Goal: Transaction & Acquisition: Book appointment/travel/reservation

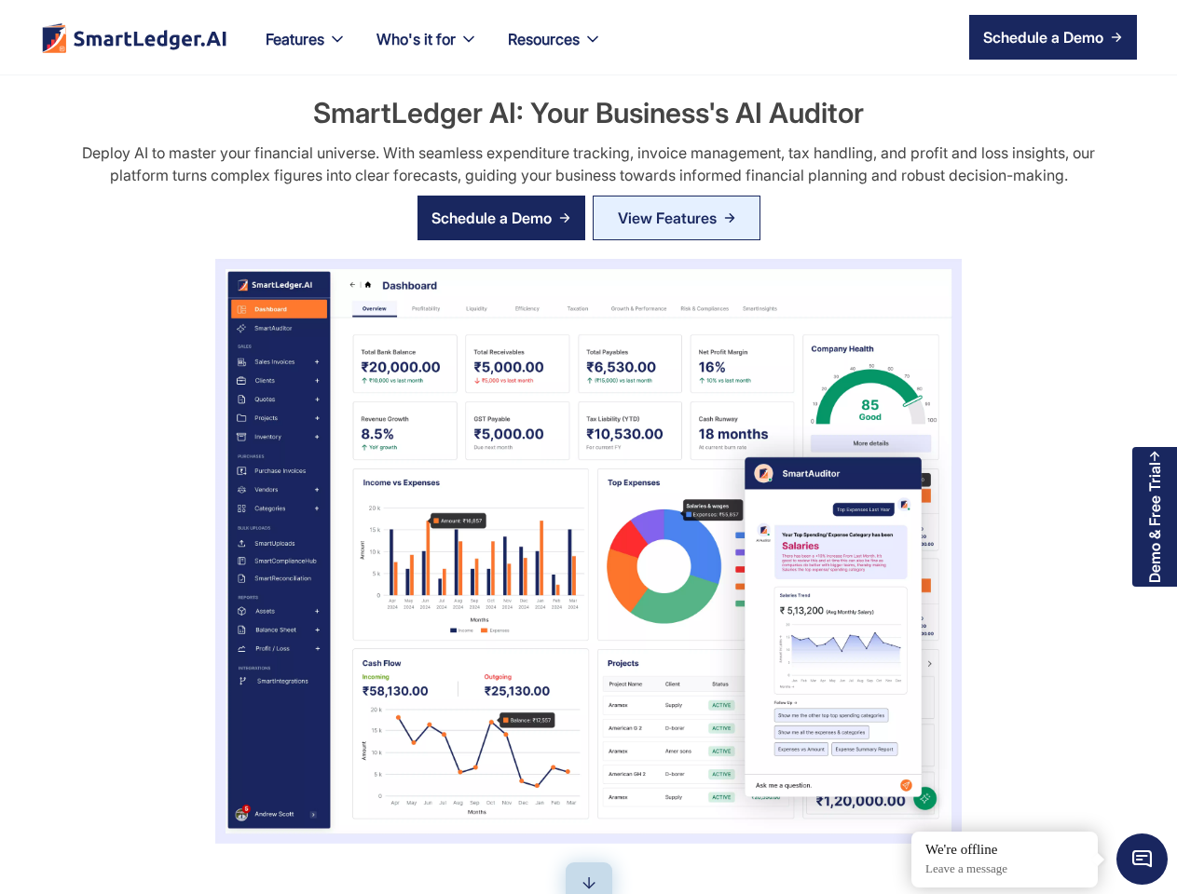
click at [588, 447] on div "SmartLedger AI: Your Business's AI Auditor Deploy AI to master your financial u…" at bounding box center [589, 468] width 1110 height 751
click at [693, 37] on nav "Features Our Features SmartLedger AI For Enhanced Financial Management SmartAud…" at bounding box center [694, 37] width 886 height 75
click at [306, 50] on div "Features" at bounding box center [295, 39] width 59 height 26
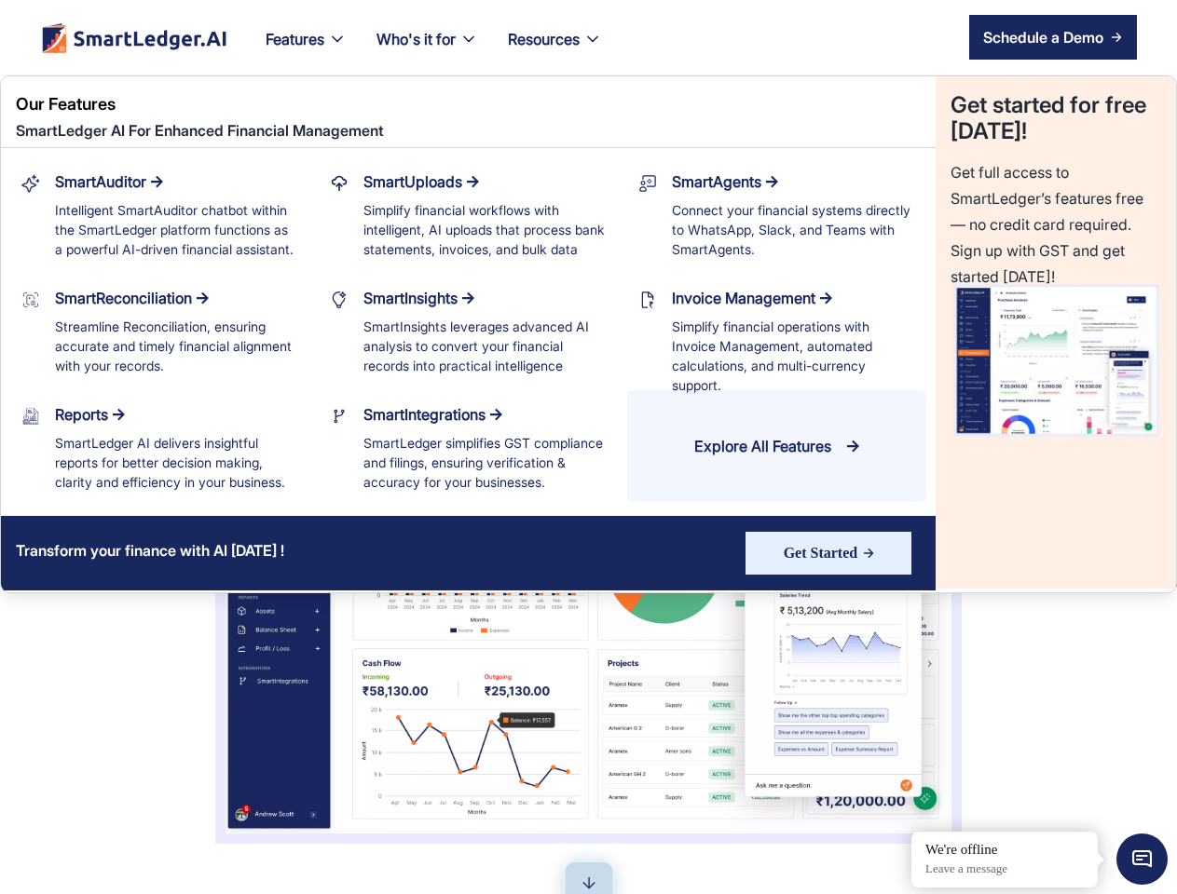
click at [429, 50] on div "Who's it for" at bounding box center [415, 39] width 79 height 26
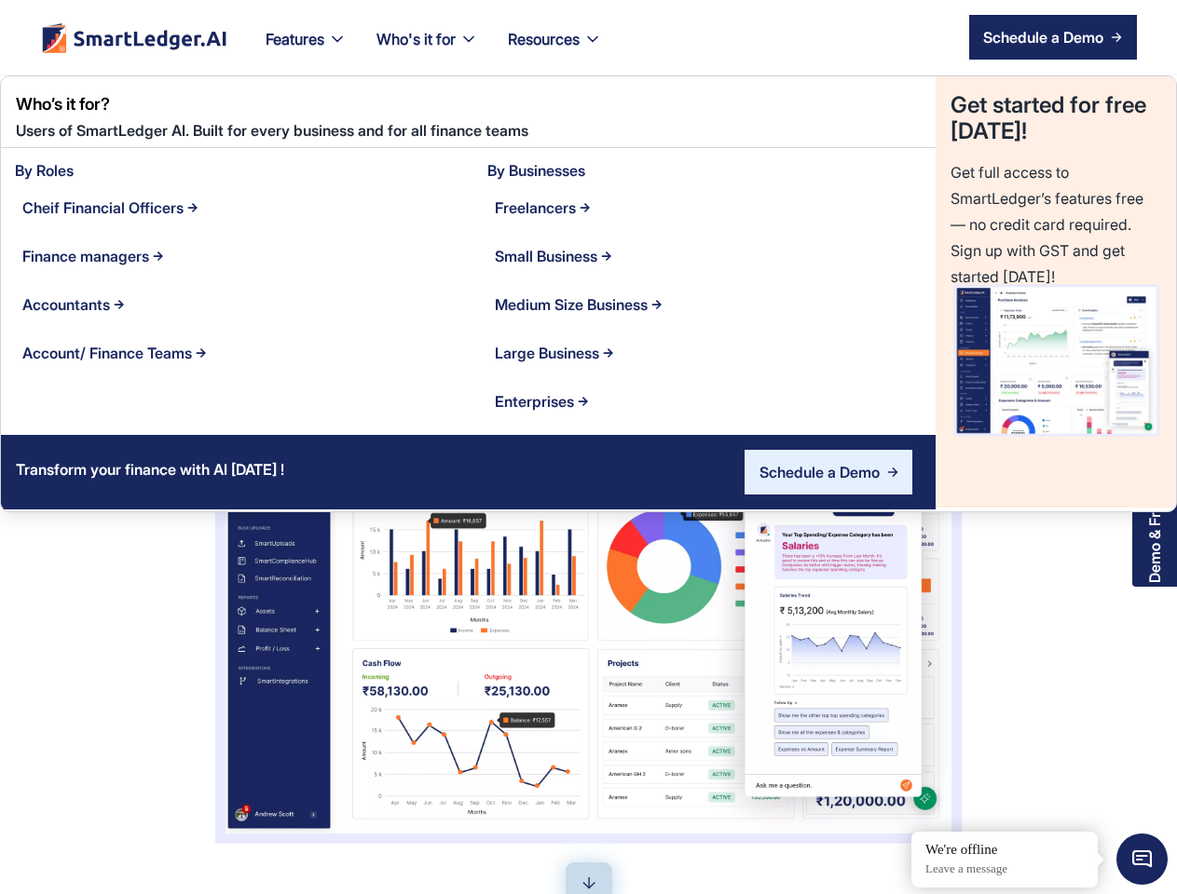
click at [557, 50] on div "Resources" at bounding box center [544, 39] width 72 height 26
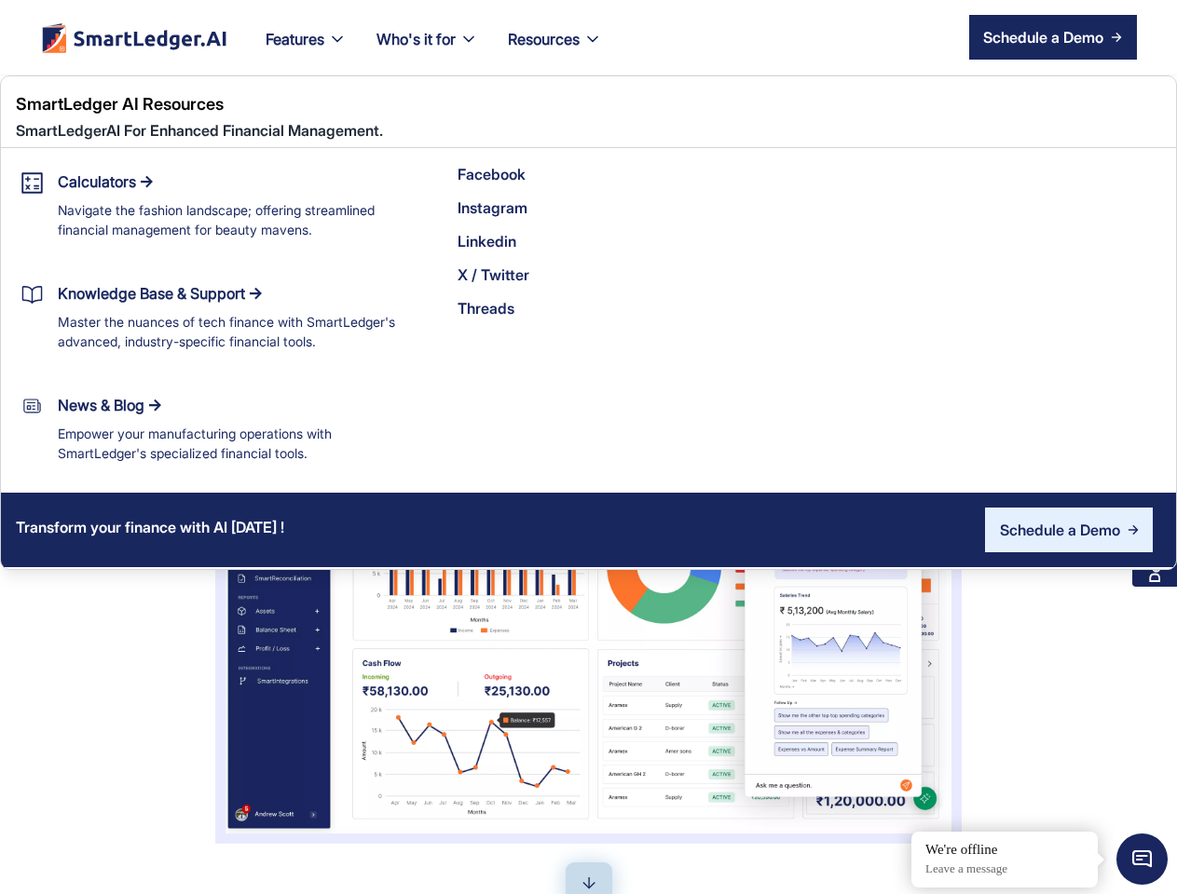
click at [1053, 37] on div "Schedule a Demo" at bounding box center [1043, 37] width 120 height 22
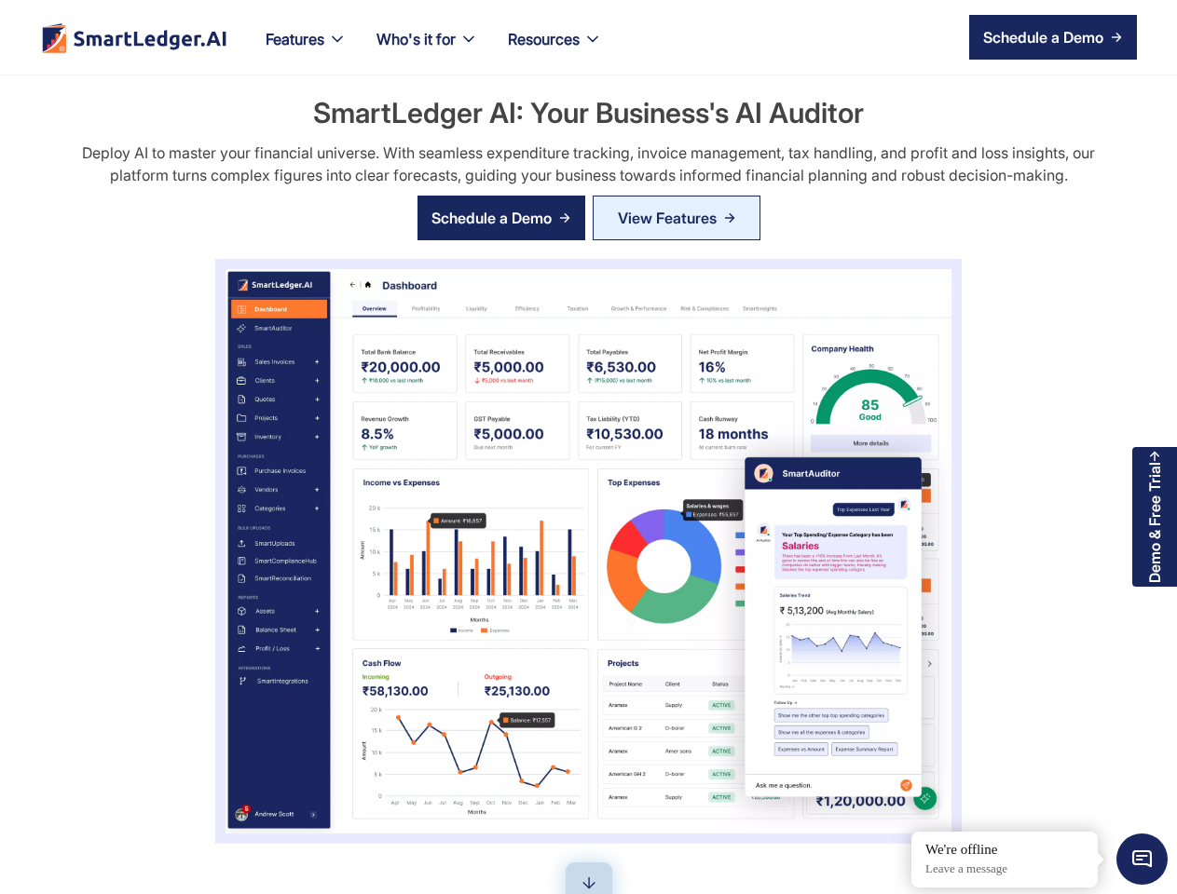
click at [501, 218] on div "Schedule a Demo" at bounding box center [491, 218] width 120 height 22
click at [1141, 859] on span "Minimize live chat window" at bounding box center [1142, 859] width 68 height 68
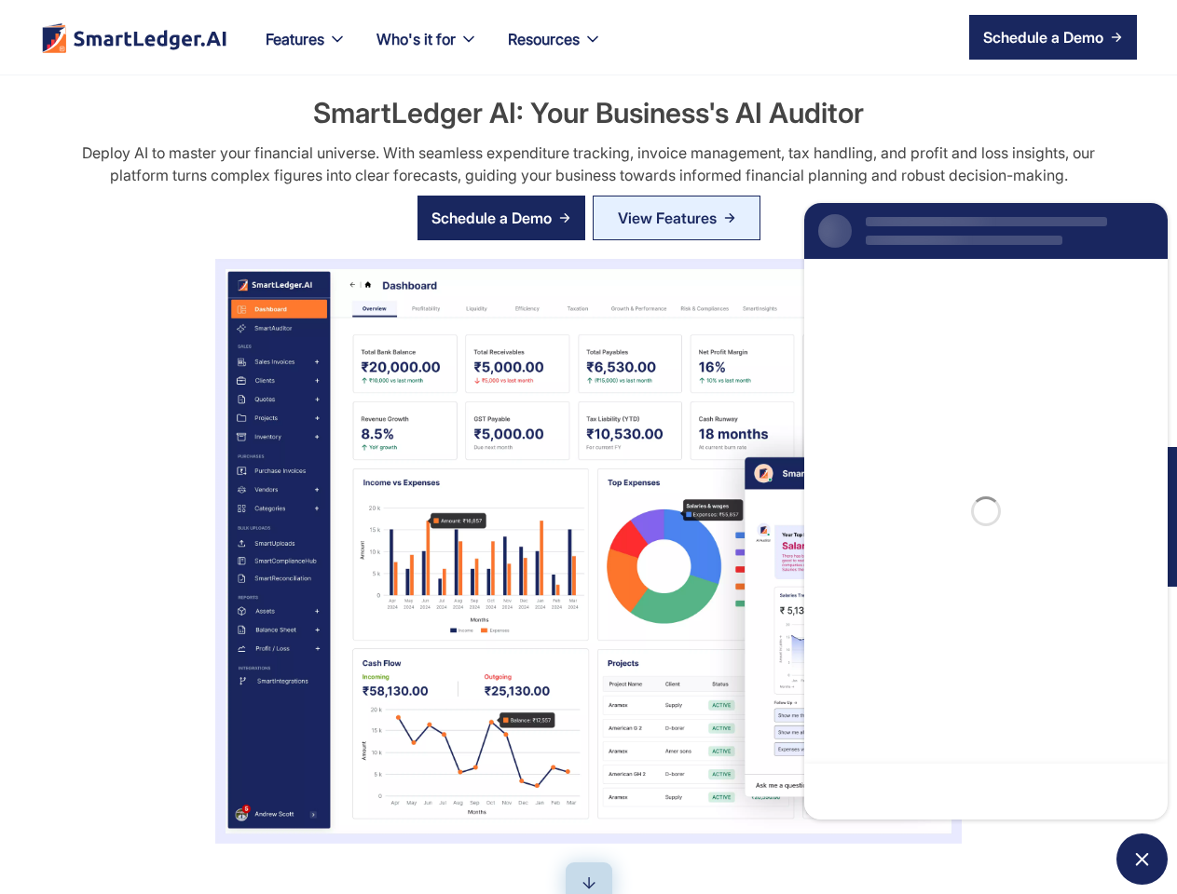
click at [912, 833] on div "SmartLedger AI: Your Business's AI Auditor Deploy AI to master your financial u…" at bounding box center [589, 468] width 1110 height 751
